Goal: Task Accomplishment & Management: Manage account settings

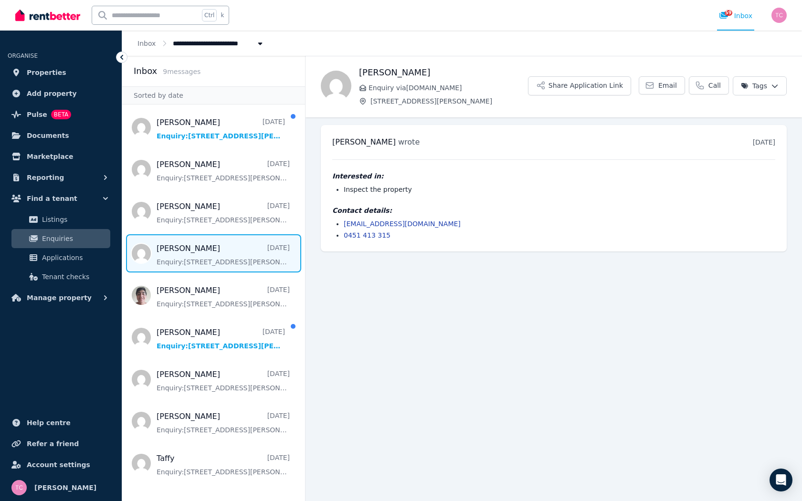
click at [219, 255] on span "Message list" at bounding box center [213, 253] width 183 height 38
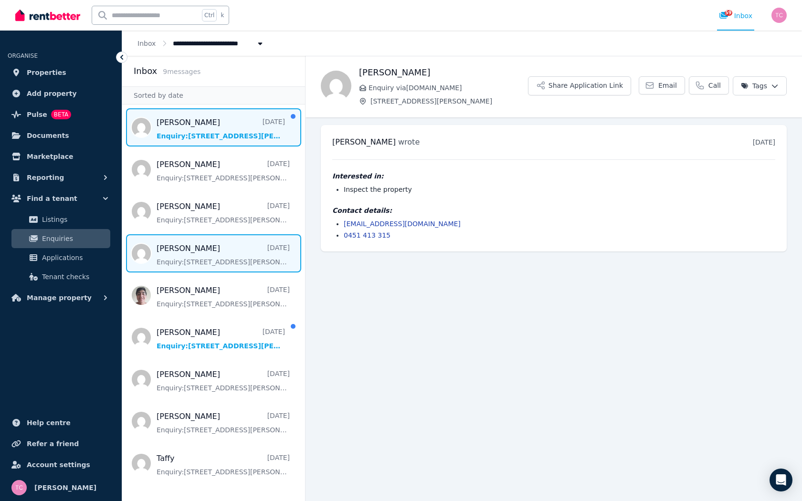
click at [200, 124] on span "Message list" at bounding box center [213, 127] width 183 height 38
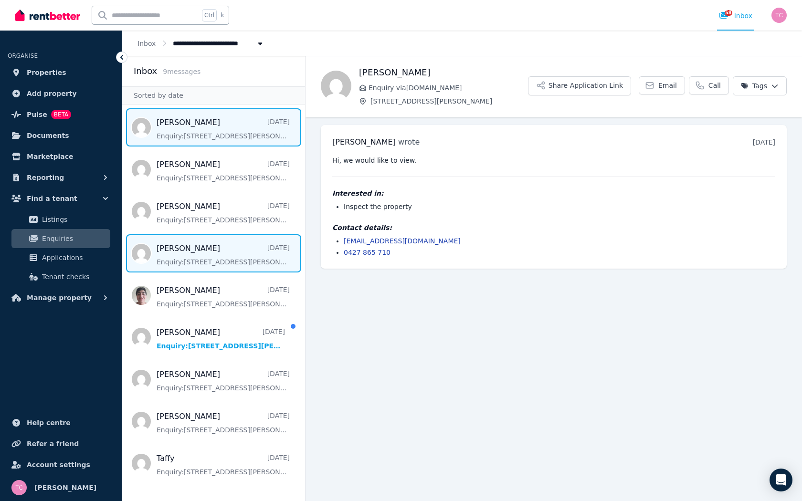
click at [184, 251] on span "Message list" at bounding box center [213, 253] width 183 height 38
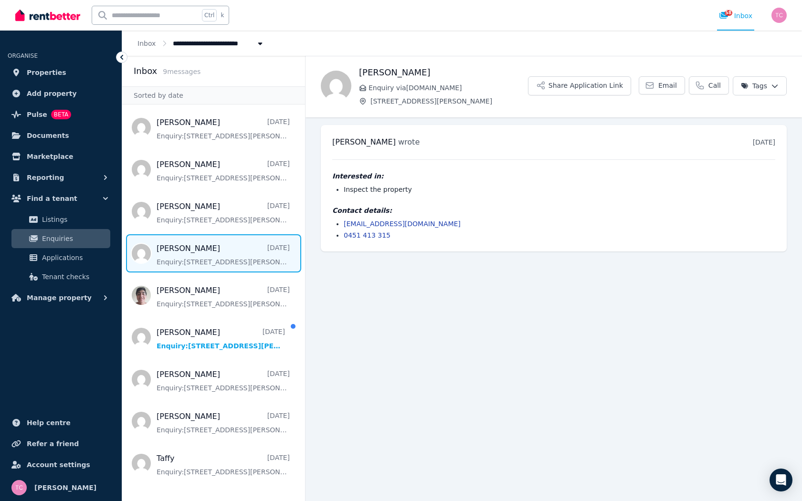
click at [123, 53] on icon at bounding box center [122, 58] width 10 height 10
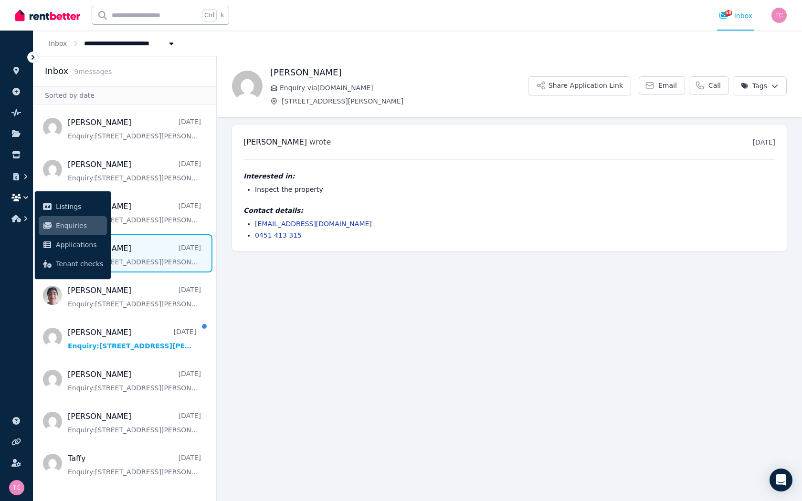
click at [123, 53] on ol "**********" at bounding box center [112, 43] width 158 height 25
click at [57, 40] on link "Inbox" at bounding box center [58, 44] width 18 height 8
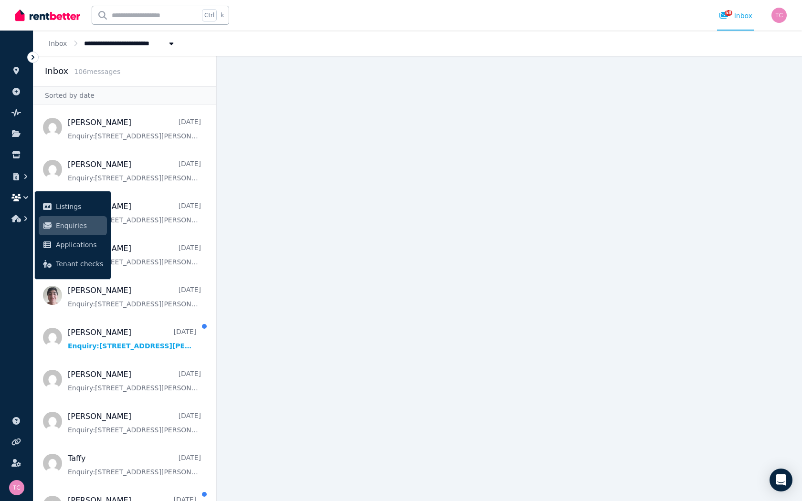
click at [319, 221] on main at bounding box center [509, 278] width 585 height 445
click at [84, 243] on span "Applications" at bounding box center [79, 244] width 47 height 11
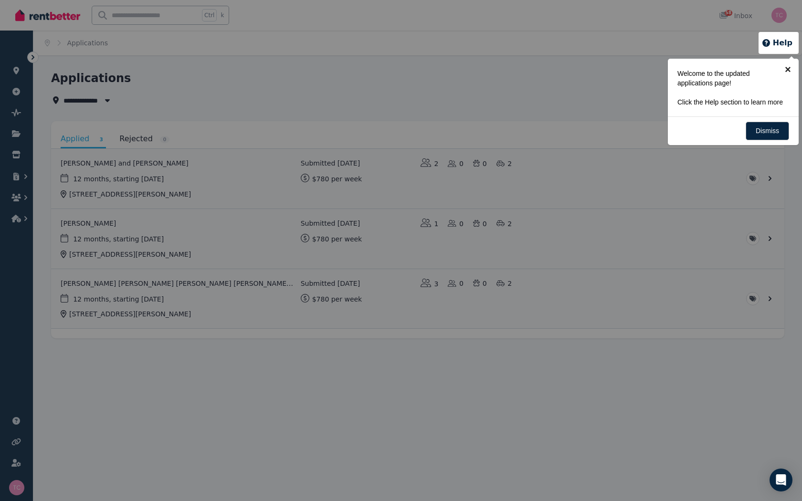
click at [787, 69] on link "×" at bounding box center [787, 69] width 21 height 21
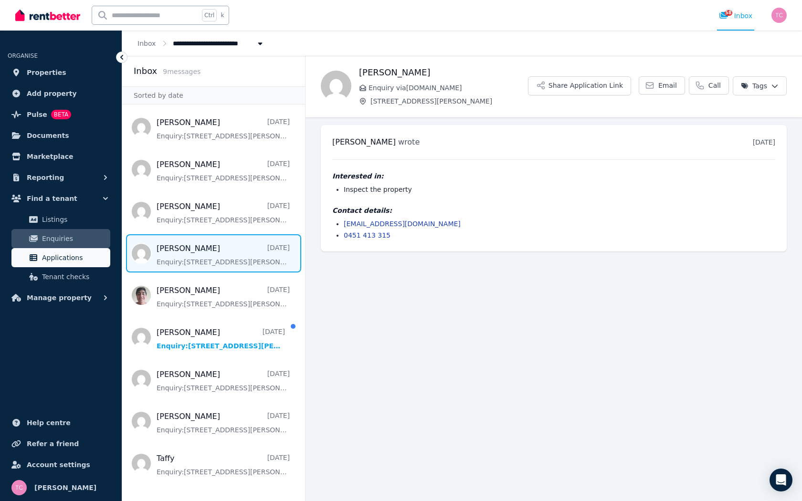
click at [48, 253] on span "Applications" at bounding box center [74, 257] width 64 height 11
